Goal: Task Accomplishment & Management: Use online tool/utility

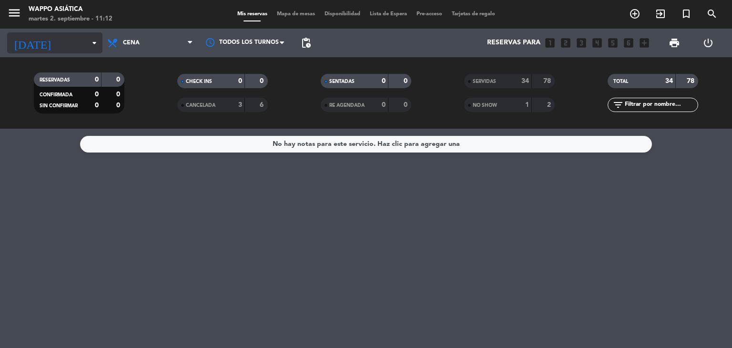
click at [94, 42] on icon "arrow_drop_down" at bounding box center [94, 42] width 11 height 11
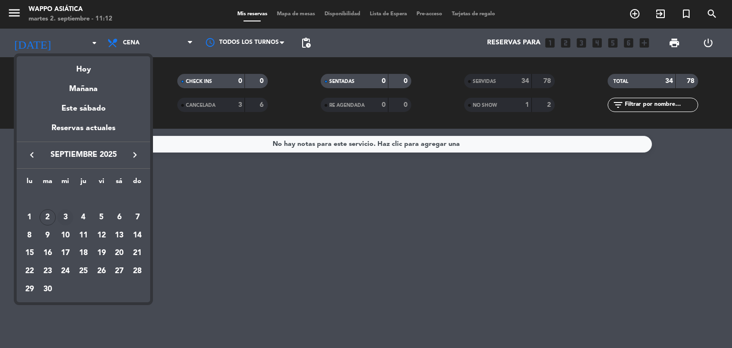
click at [63, 213] on div "3" at bounding box center [65, 217] width 16 height 16
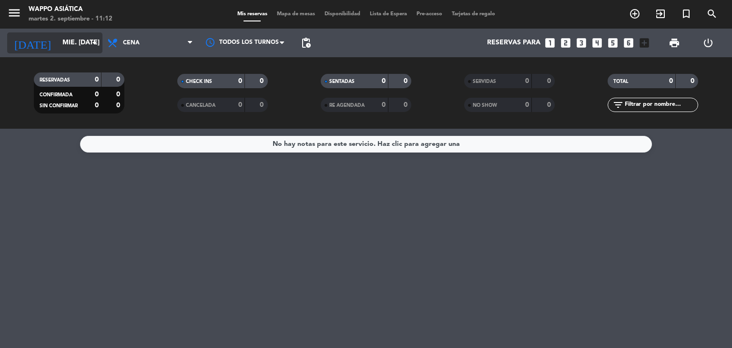
click at [92, 39] on icon "arrow_drop_down" at bounding box center [94, 42] width 11 height 11
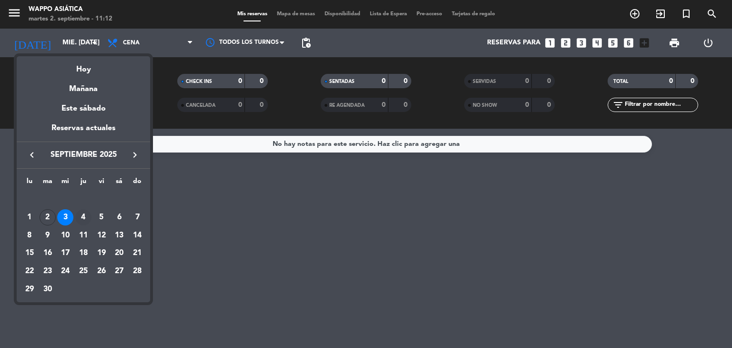
click at [84, 216] on div "4" at bounding box center [83, 217] width 16 height 16
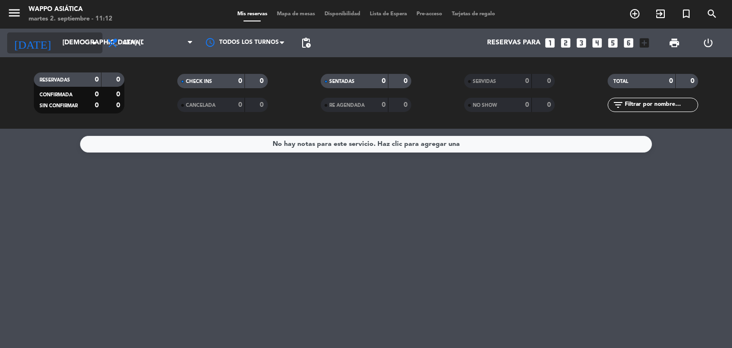
click at [94, 38] on icon "arrow_drop_down" at bounding box center [94, 42] width 11 height 11
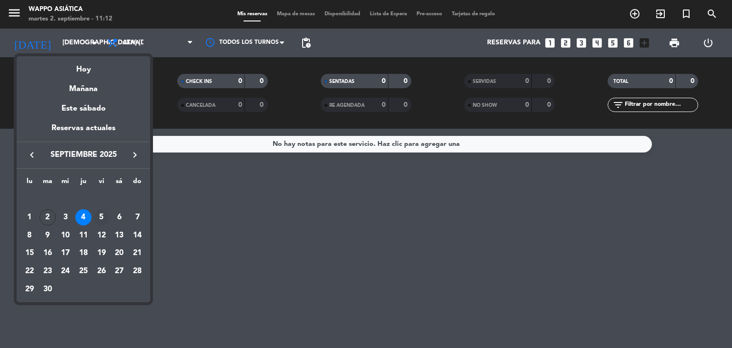
click at [100, 215] on div "5" at bounding box center [101, 217] width 16 height 16
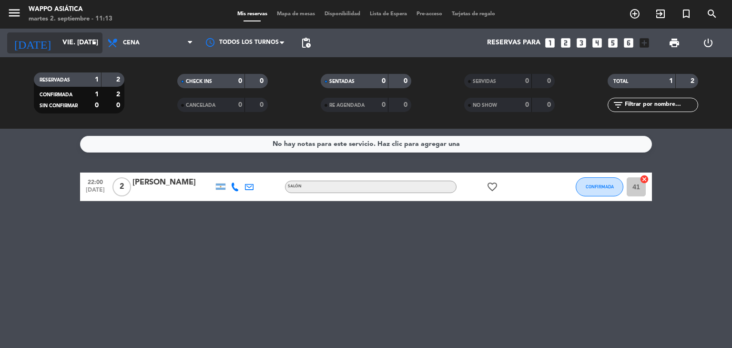
click at [94, 36] on input "vie. [DATE]" at bounding box center [103, 42] width 91 height 17
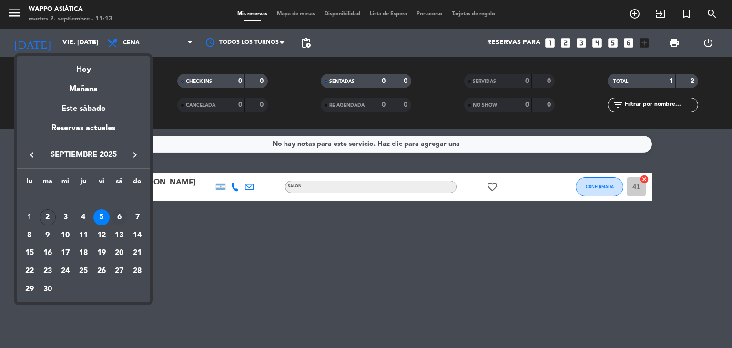
click at [120, 215] on div "6" at bounding box center [119, 217] width 16 height 16
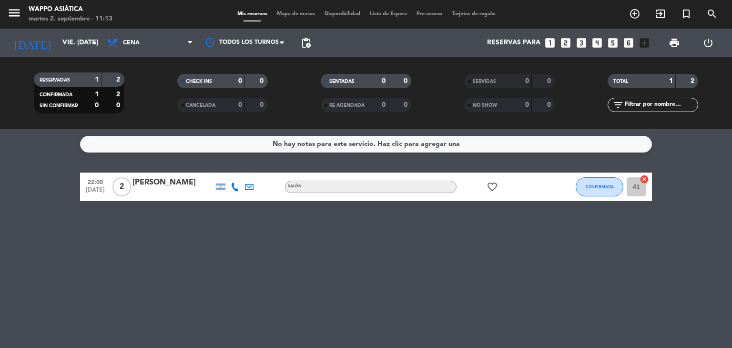
type input "sáb. [DATE]"
